Goal: Find specific page/section: Find specific page/section

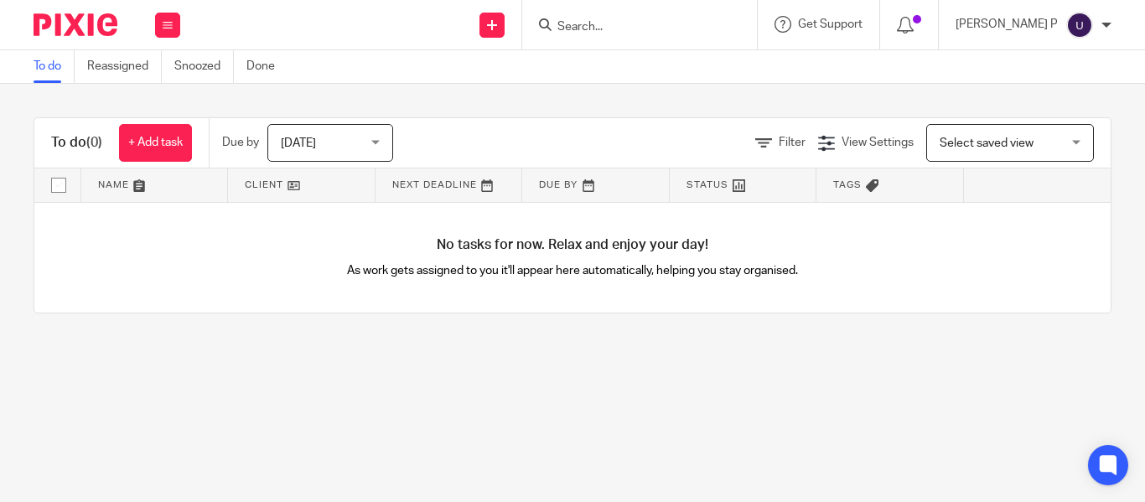
click at [599, 21] on input "Search" at bounding box center [631, 27] width 151 height 15
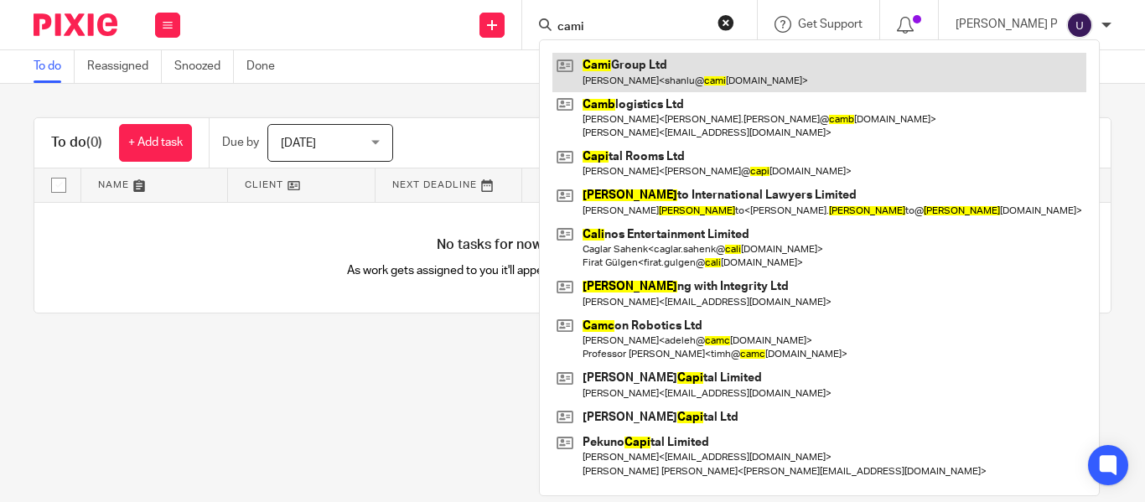
type input "cami"
click at [723, 65] on link at bounding box center [819, 72] width 534 height 39
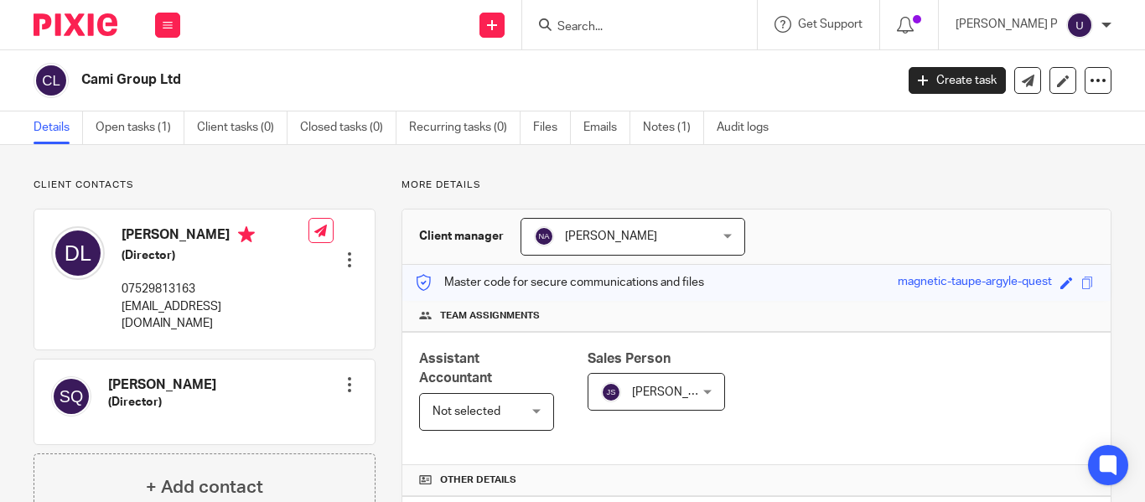
scroll to position [522, 0]
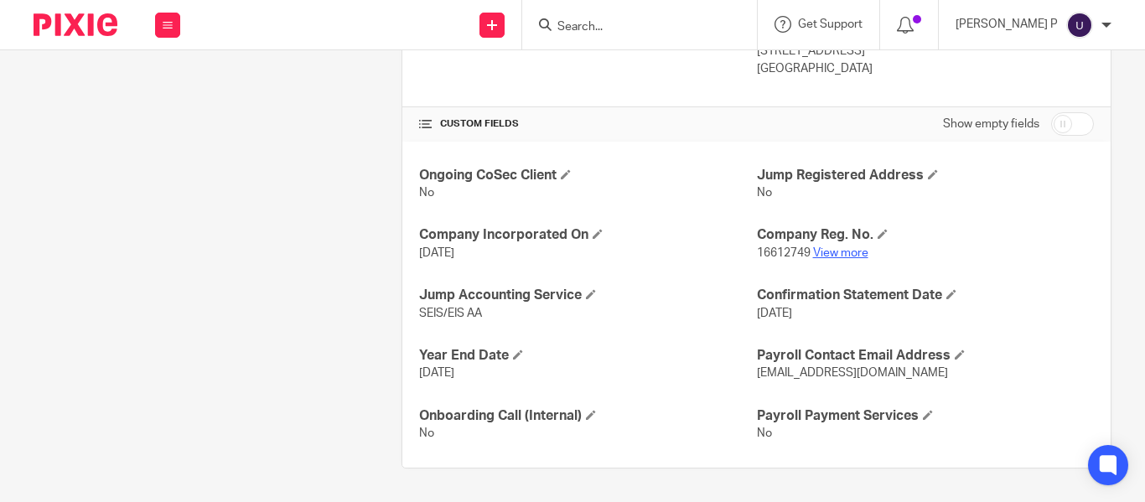
click at [825, 252] on link "View more" at bounding box center [840, 253] width 55 height 12
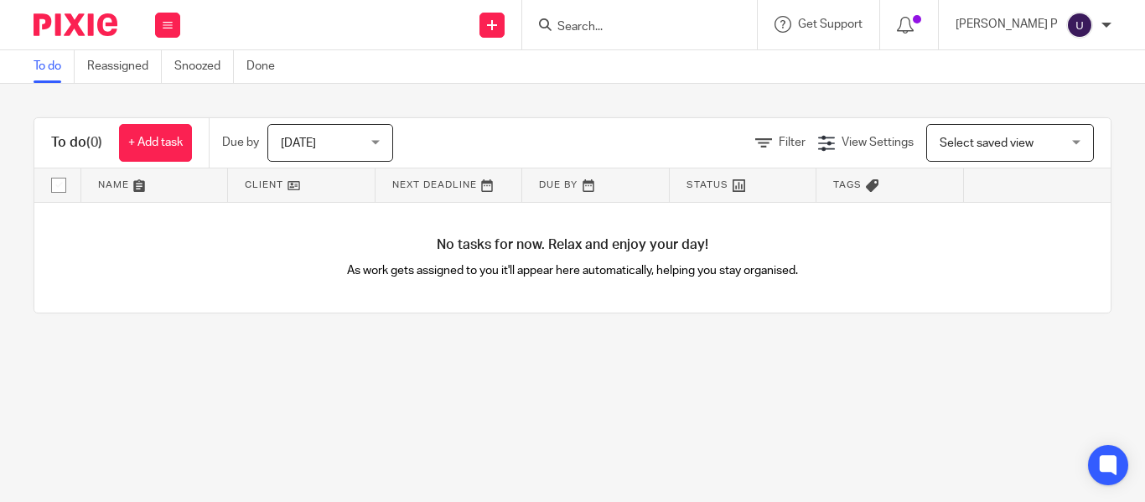
click at [663, 25] on input "Search" at bounding box center [631, 27] width 151 height 15
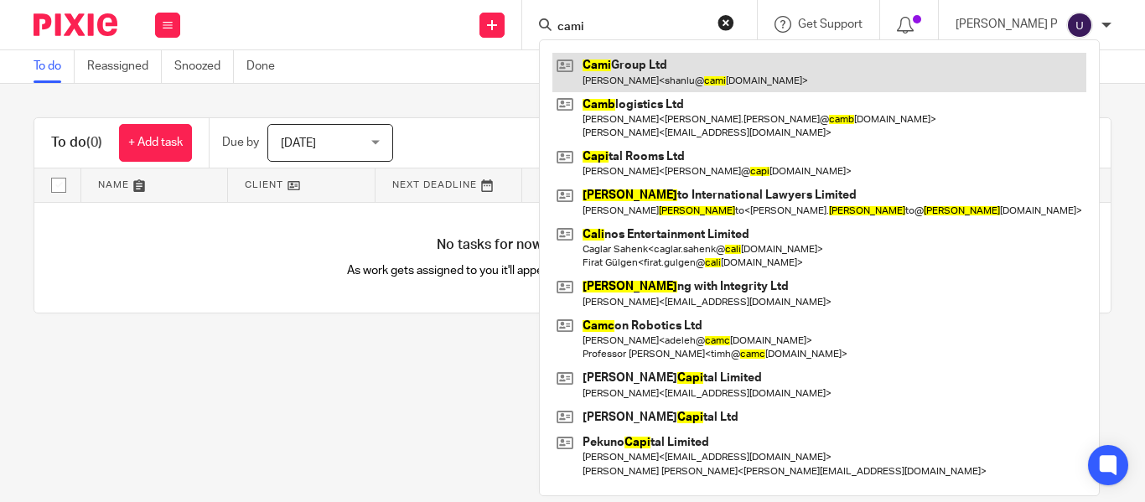
type input "cami"
click at [655, 80] on link at bounding box center [819, 72] width 534 height 39
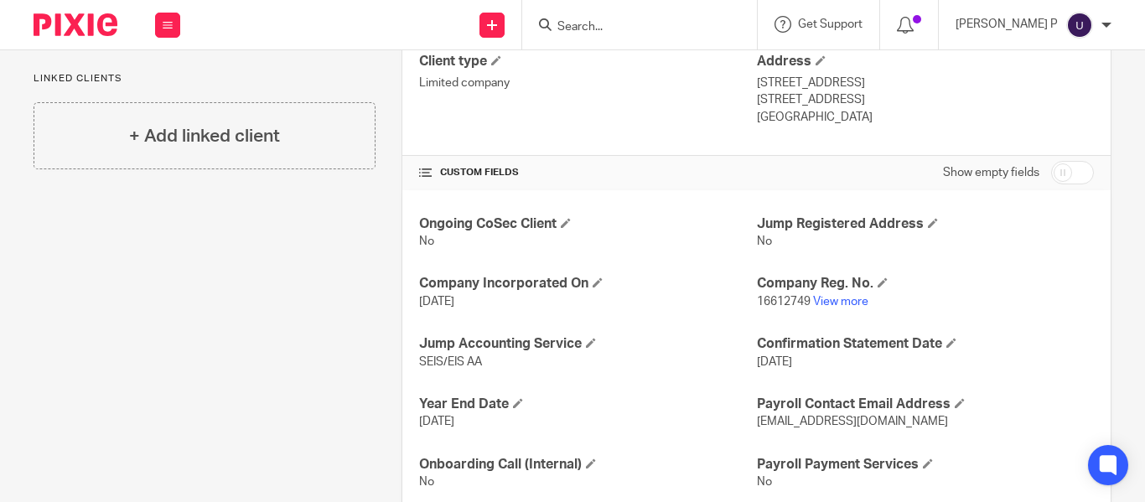
scroll to position [503, 0]
